Goal: Task Accomplishment & Management: Manage account settings

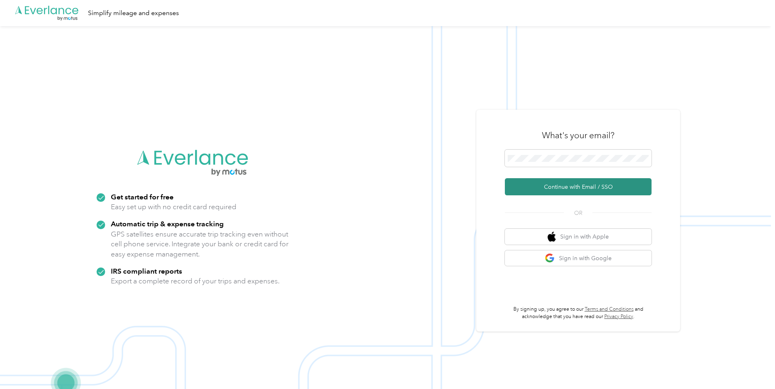
click at [535, 187] on button "Continue with Email / SSO" at bounding box center [578, 186] width 147 height 17
click at [543, 163] on span at bounding box center [578, 157] width 147 height 17
click at [543, 162] on span at bounding box center [578, 157] width 147 height 17
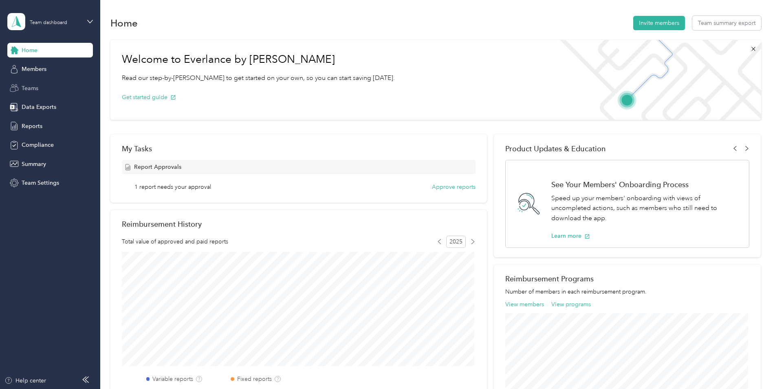
click at [32, 91] on span "Teams" at bounding box center [30, 88] width 17 height 9
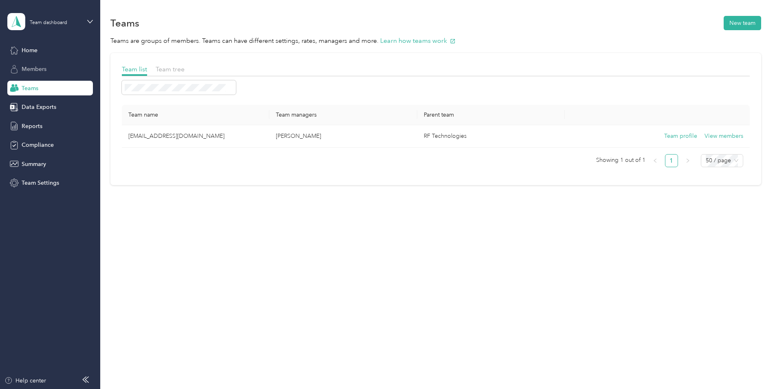
click at [32, 68] on span "Members" at bounding box center [34, 69] width 25 height 9
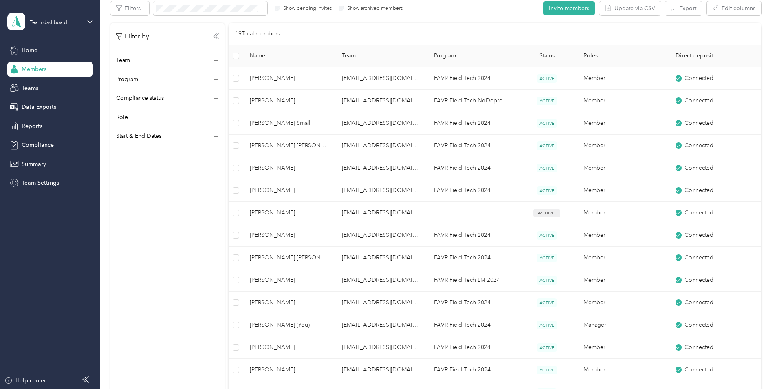
scroll to position [41, 0]
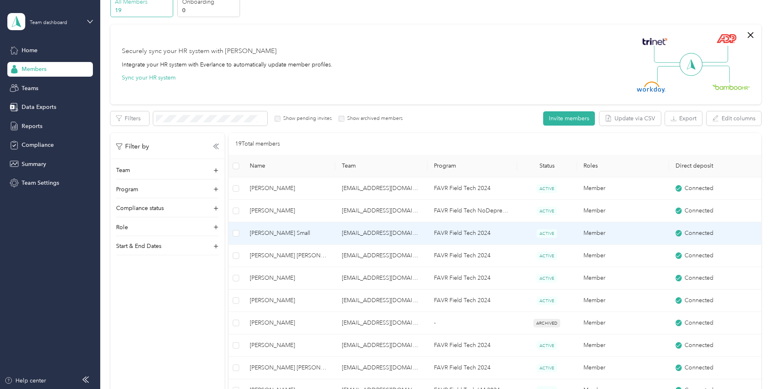
click at [290, 231] on span "[PERSON_NAME] Small" at bounding box center [289, 232] width 79 height 9
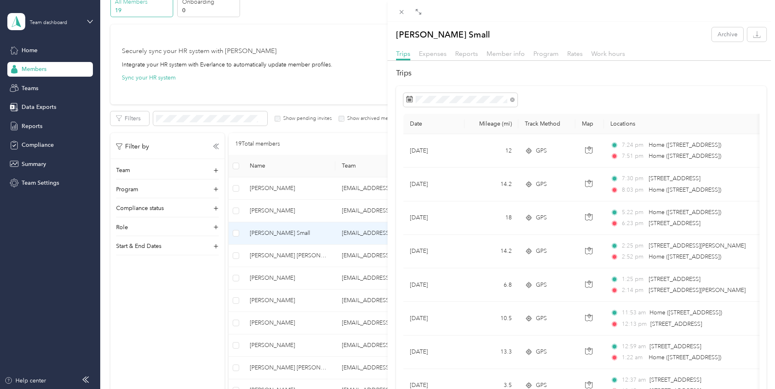
click at [335, 258] on div "Lawrence B. Small Archive Trips Expenses Reports Member info Program Rates Work…" at bounding box center [387, 194] width 775 height 389
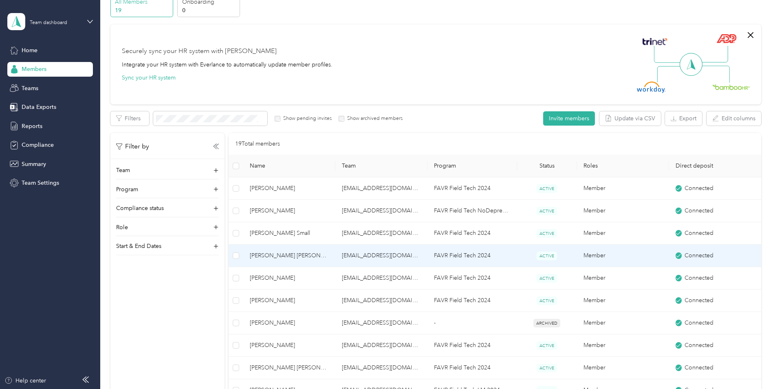
click at [332, 253] on td "Don M. Sr Guarisco" at bounding box center [289, 255] width 92 height 22
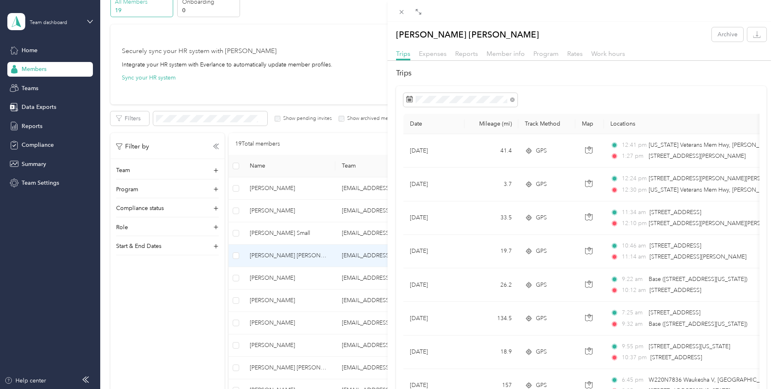
click at [314, 276] on div "Don M. Sr Guarisco Archive Trips Expenses Reports Member info Program Rates Wor…" at bounding box center [387, 194] width 775 height 389
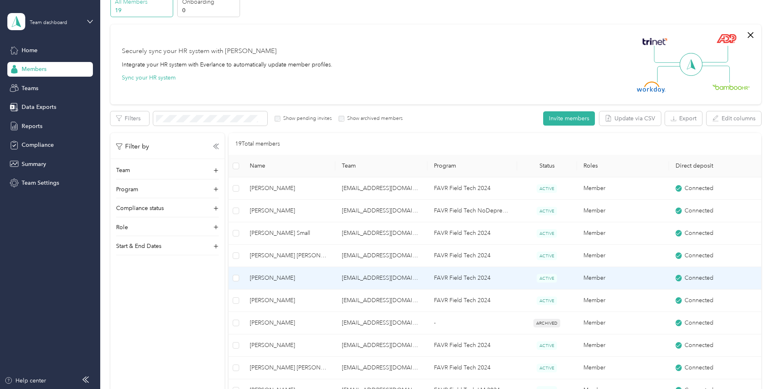
click at [296, 274] on span "Sherman W. Young" at bounding box center [289, 277] width 79 height 9
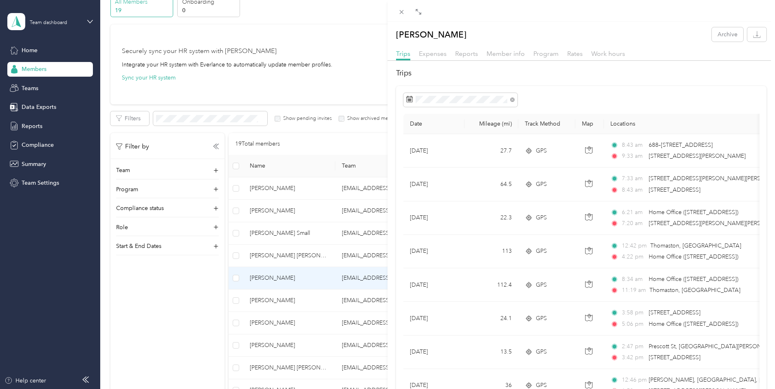
click at [261, 299] on div "Sherman W. Young Archive Trips Expenses Reports Member info Program Rates Work …" at bounding box center [387, 194] width 775 height 389
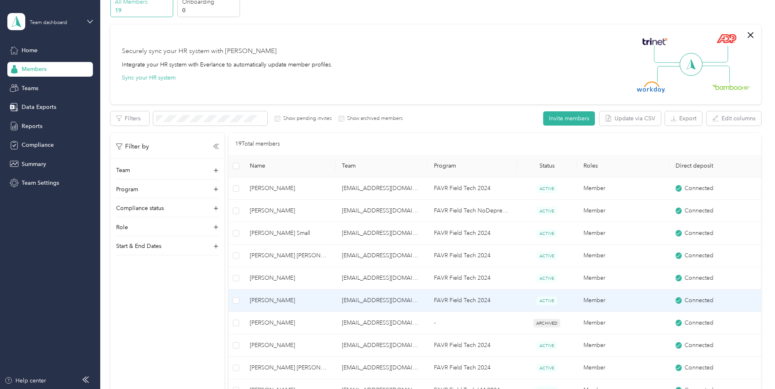
click at [358, 299] on td "jhirth@rft.com" at bounding box center [381, 300] width 92 height 22
